Goal: Find specific fact: Find specific page/section

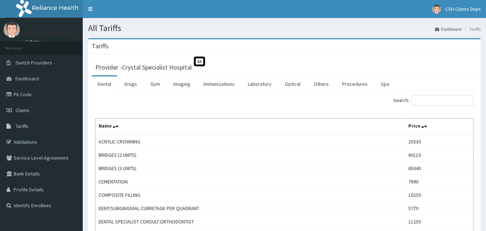
click at [135, 84] on link "Drugs" at bounding box center [131, 83] width 24 height 15
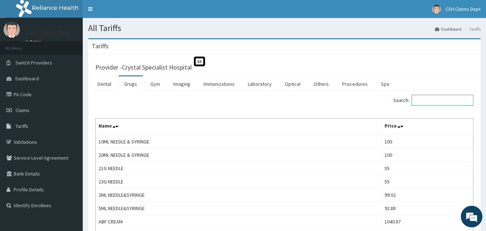
click at [437, 101] on input "Search:" at bounding box center [443, 100] width 62 height 11
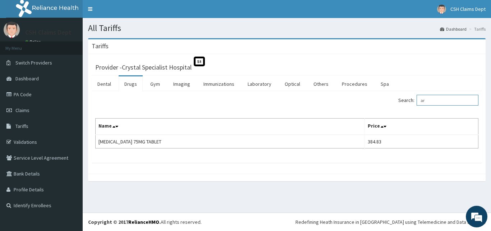
type input "a"
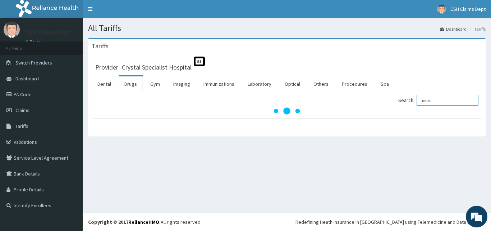
type input "neuro"
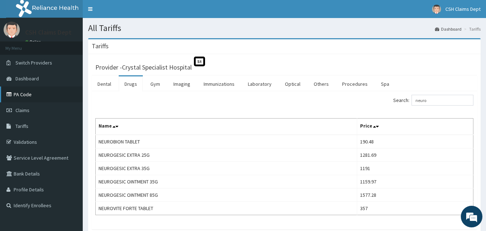
click at [35, 93] on link "PA Code" at bounding box center [41, 94] width 83 height 16
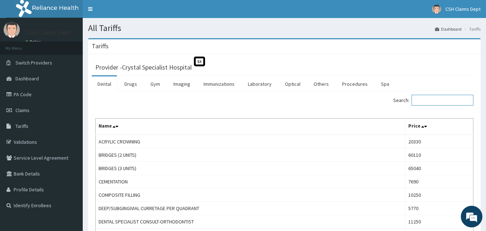
click at [425, 97] on input "Search:" at bounding box center [443, 100] width 62 height 11
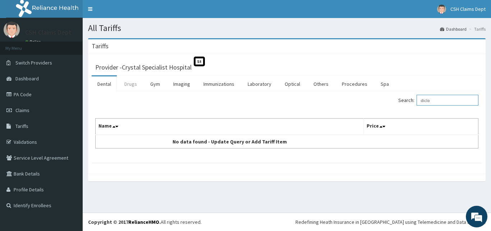
type input "diclo"
click at [135, 85] on link "Drugs" at bounding box center [131, 83] width 24 height 15
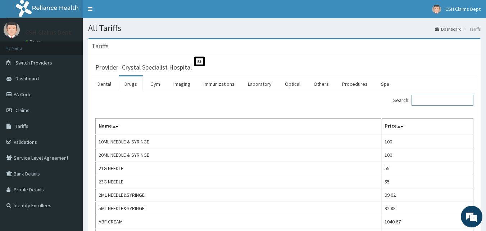
click at [425, 103] on input "Search:" at bounding box center [443, 100] width 62 height 11
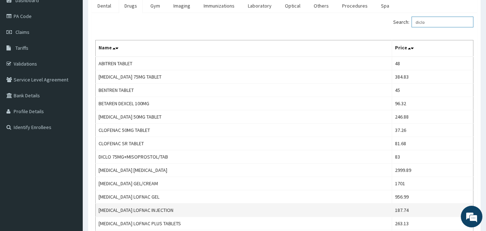
scroll to position [108, 0]
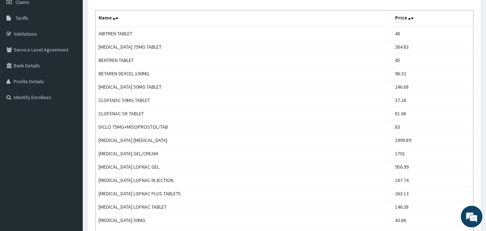
type input "diclo"
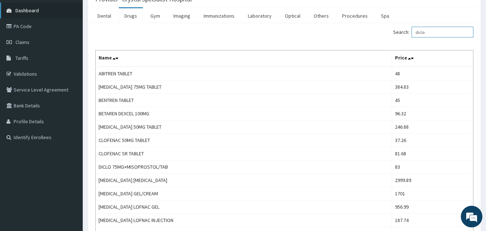
scroll to position [0, 0]
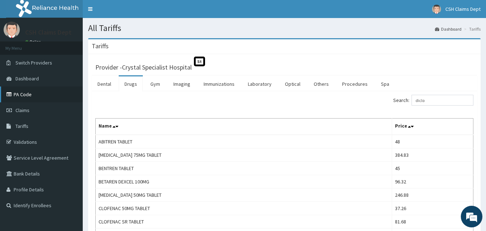
click at [31, 95] on link "PA Code" at bounding box center [41, 94] width 83 height 16
